Goal: Task Accomplishment & Management: Complete application form

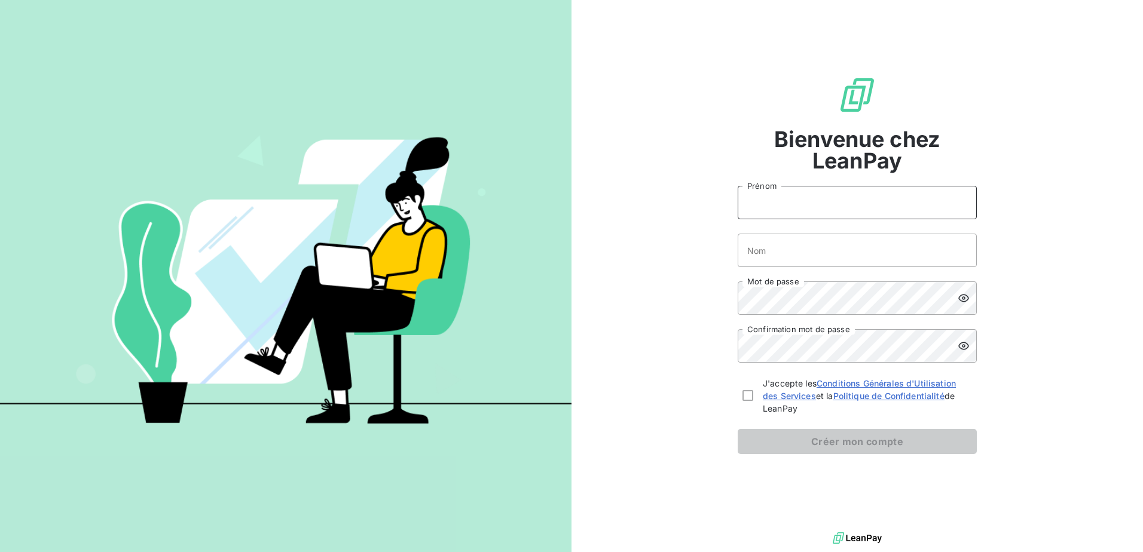
click at [813, 207] on input "Prénom" at bounding box center [857, 202] width 239 height 33
type input "[PERSON_NAME]"
click at [816, 249] on input "Nom" at bounding box center [857, 250] width 239 height 33
type input "[PERSON_NAME]"
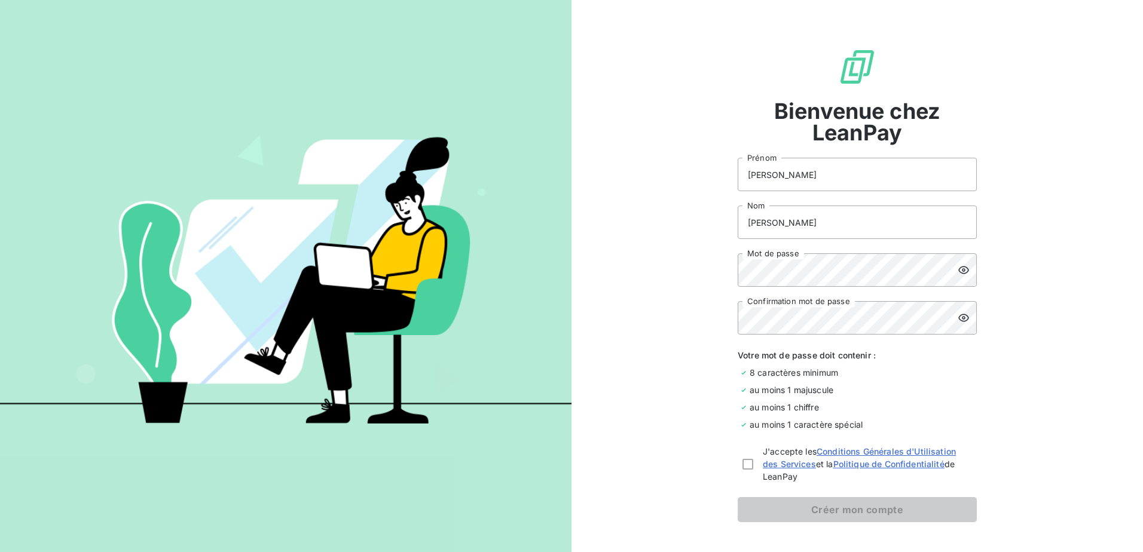
click at [959, 265] on icon at bounding box center [964, 270] width 12 height 12
click at [967, 314] on div at bounding box center [967, 317] width 19 height 33
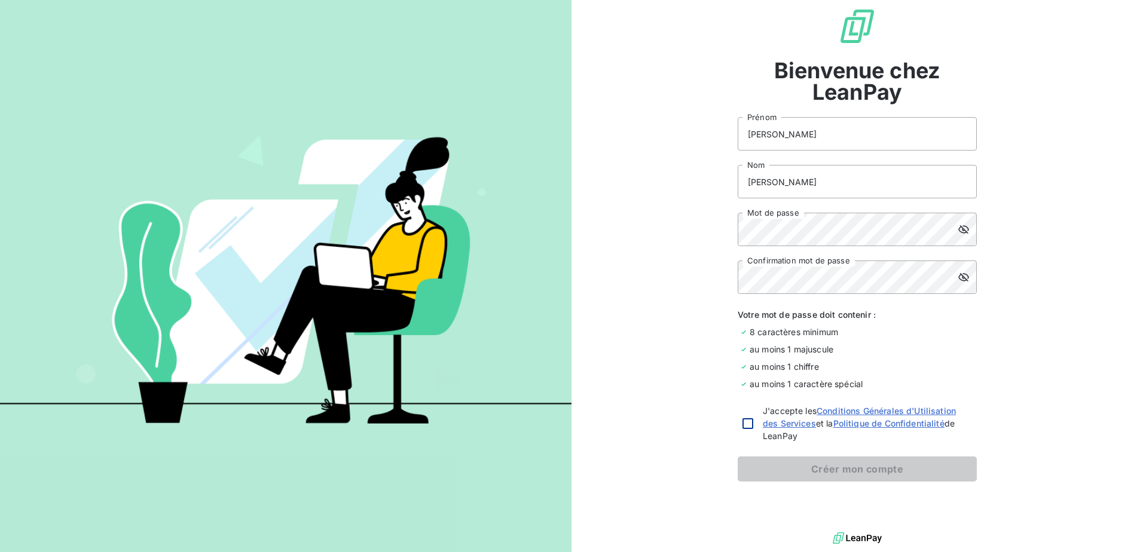
click at [742, 418] on div at bounding box center [747, 423] width 11 height 11
checkbox input "true"
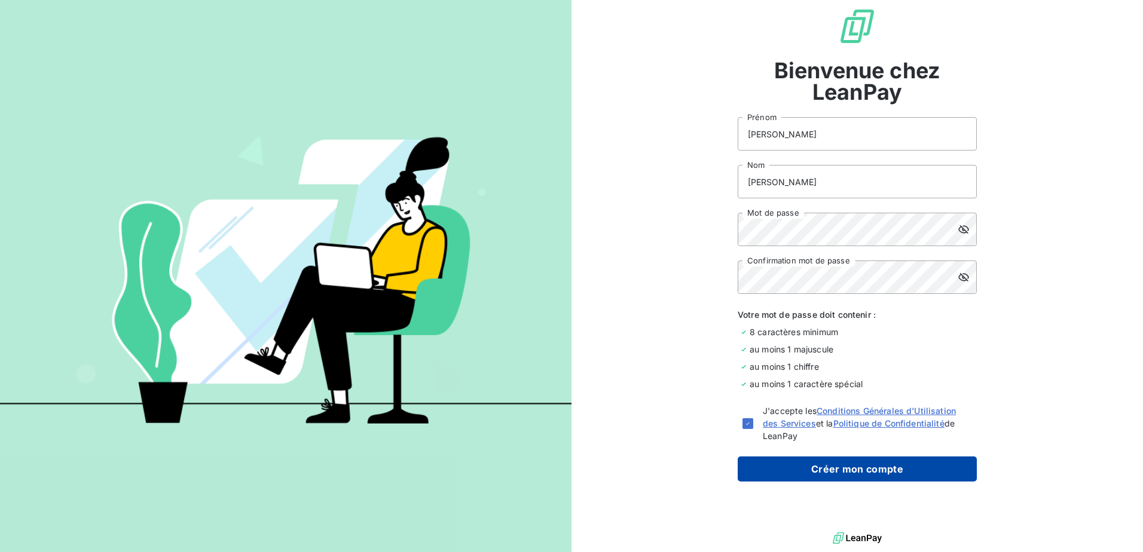
click at [840, 470] on button "Créer mon compte" at bounding box center [857, 469] width 239 height 25
